Goal: Task Accomplishment & Management: Complete application form

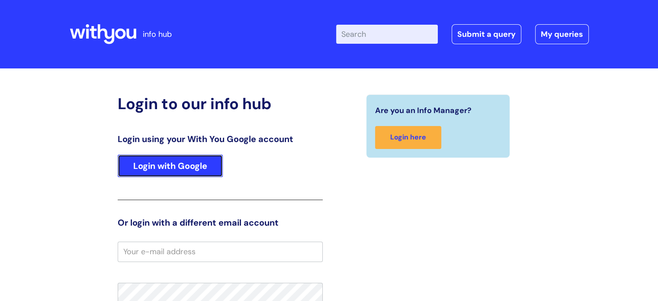
click at [156, 169] on link "Login with Google" at bounding box center [170, 165] width 105 height 22
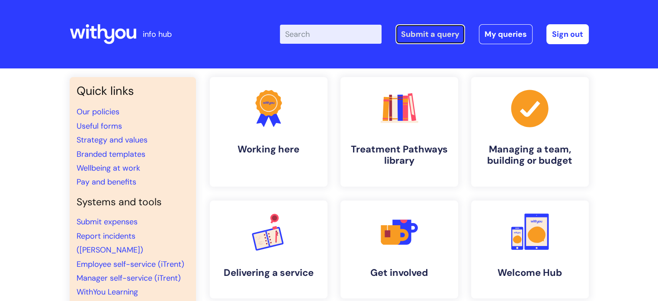
click at [436, 32] on link "Submit a query" at bounding box center [430, 34] width 70 height 20
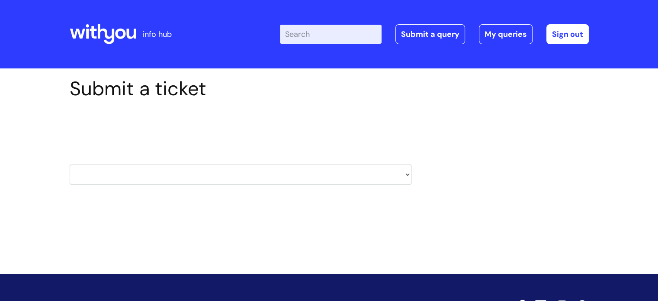
click at [404, 176] on select "HR / People IT and Support Clinical Drug Alerts Finance Accounts Data Support T…" at bounding box center [241, 174] width 342 height 20
select select "it_and_support"
click at [70, 164] on select "HR / People IT and Support Clinical Drug Alerts Finance Accounts Data Support T…" at bounding box center [241, 174] width 342 height 20
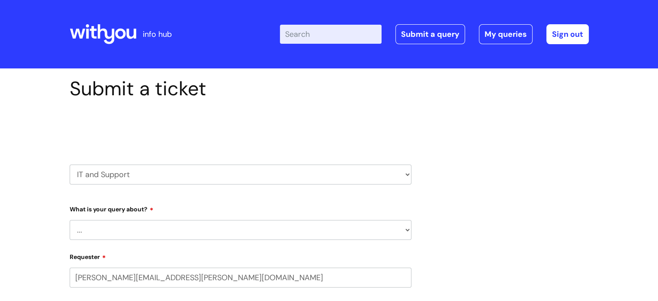
select select "80004418200"
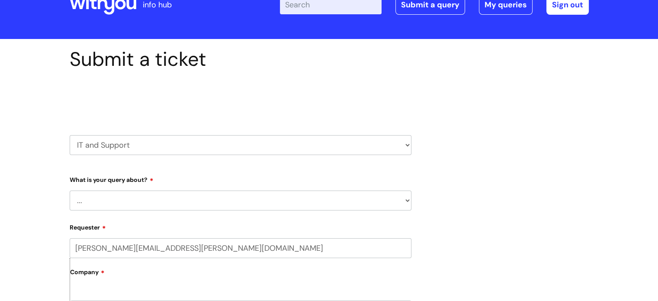
scroll to position [87, 0]
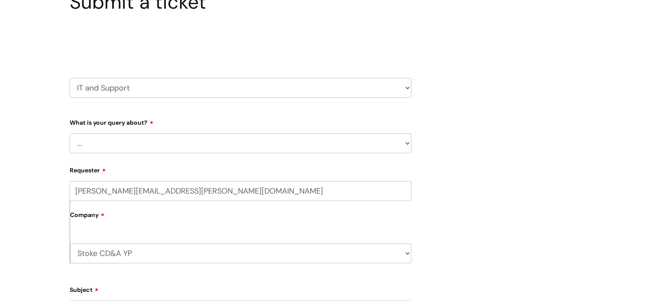
click at [403, 145] on select "... Mobile Phone Reset & MFA Accounts, Starters and Leavers IT Hardware issue I…" at bounding box center [241, 143] width 342 height 20
click at [405, 87] on select "HR / People IT and Support Clinical Drug Alerts Finance Accounts Data Support T…" at bounding box center [241, 88] width 342 height 20
click at [406, 142] on select "... Mobile Phone Reset & MFA Accounts, Starters and Leavers IT Hardware issue I…" at bounding box center [241, 143] width 342 height 20
select select "Something Else"
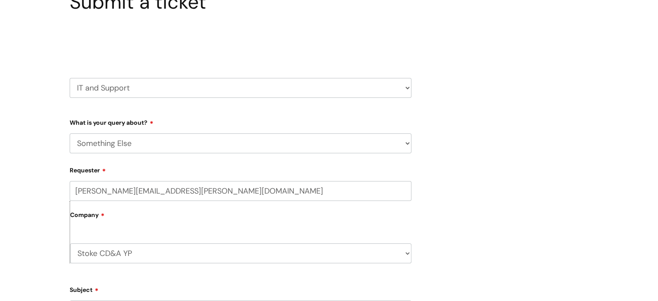
click at [70, 133] on select "... Mobile Phone Reset & MFA Accounts, Starters and Leavers IT Hardware issue I…" at bounding box center [241, 143] width 342 height 20
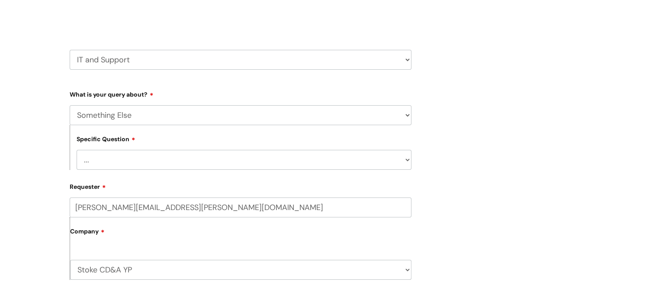
scroll to position [130, 0]
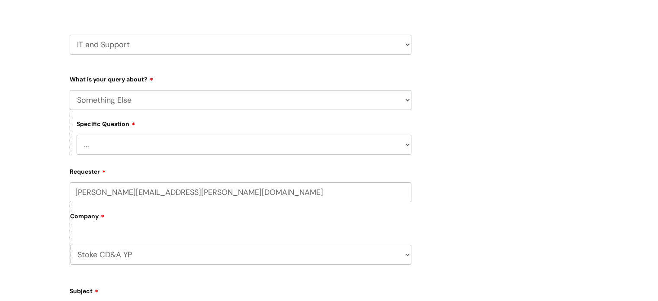
click at [405, 143] on select "... My problem is not listed" at bounding box center [244, 145] width 335 height 20
select select "My problem is not listed"
click at [77, 135] on select "... My problem is not listed" at bounding box center [244, 145] width 335 height 20
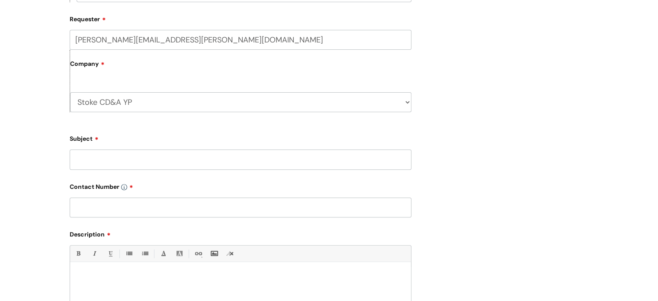
scroll to position [303, 0]
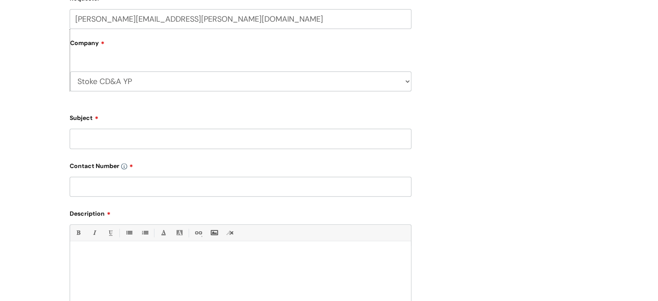
click at [79, 141] on input "Subject" at bounding box center [241, 138] width 342 height 20
type input "Equipment for new starter"
click at [64, 175] on div "Submit a ticket Select issue type HR / People IT and Support Clinical Drug Aler…" at bounding box center [240, 80] width 355 height 613
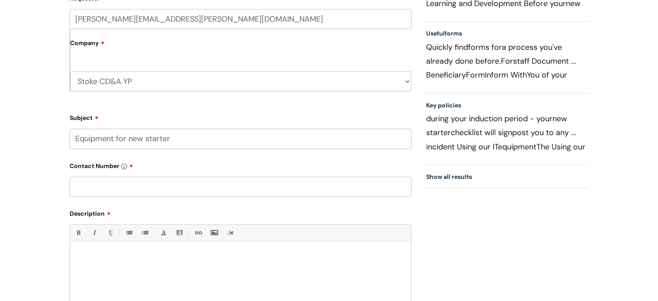
click at [80, 190] on input "text" at bounding box center [241, 187] width 342 height 20
click at [85, 187] on input "text" at bounding box center [241, 187] width 342 height 20
type input "07974380018"
click at [96, 250] on div at bounding box center [240, 276] width 341 height 60
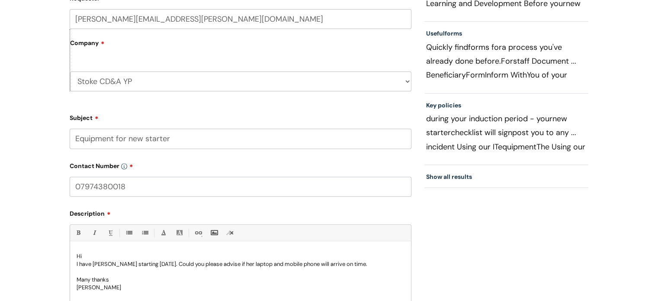
click at [75, 263] on div "Hi I have Tamsin Bentley starting tomorrow. Could you please advise if her lapt…" at bounding box center [240, 276] width 341 height 60
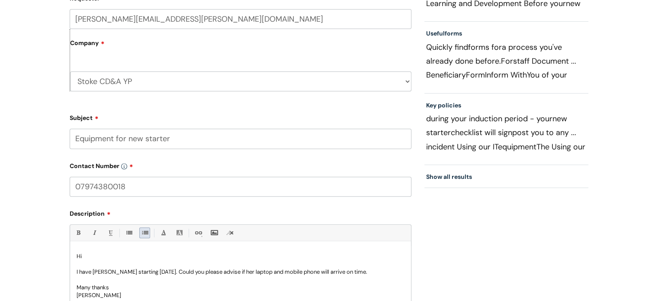
scroll to position [476, 0]
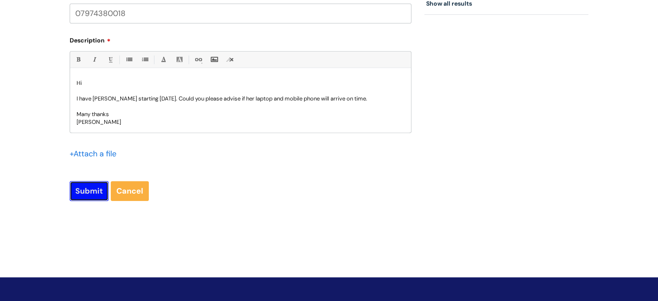
click at [95, 192] on input "Submit" at bounding box center [89, 191] width 39 height 20
type input "Please Wait..."
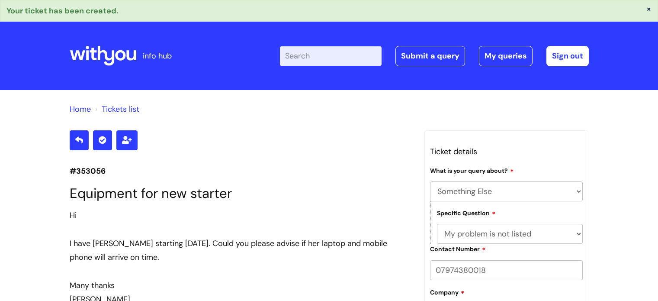
select select "Something Else"
select select "My problem is not listed"
